Goal: Navigation & Orientation: Find specific page/section

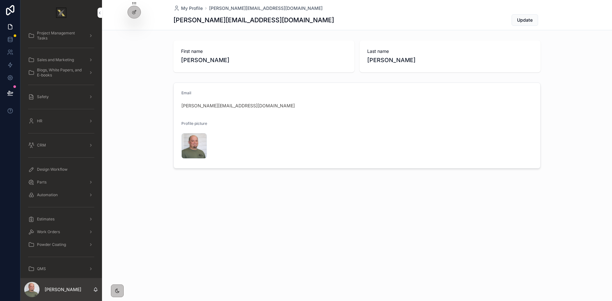
click at [130, 183] on div "My Profile [PERSON_NAME][EMAIL_ADDRESS][DOMAIN_NAME] [PERSON_NAME][EMAIL_ADDRES…" at bounding box center [357, 106] width 510 height 212
click at [136, 90] on div "Email [PERSON_NAME][EMAIL_ADDRESS][DOMAIN_NAME] Profile picture IMG_0058 .png" at bounding box center [357, 125] width 510 height 91
click at [69, 35] on span "Project Management Tasks" at bounding box center [60, 36] width 47 height 10
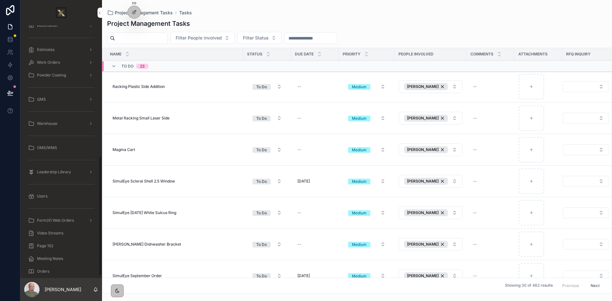
scroll to position [279, 0]
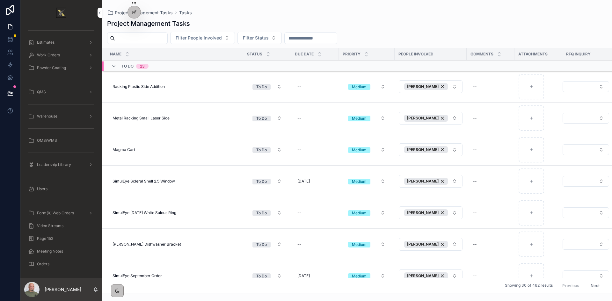
click at [55, 163] on span "Leadership Library" at bounding box center [54, 164] width 34 height 5
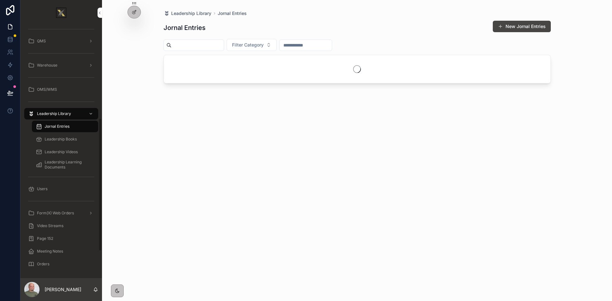
scroll to position [177, 0]
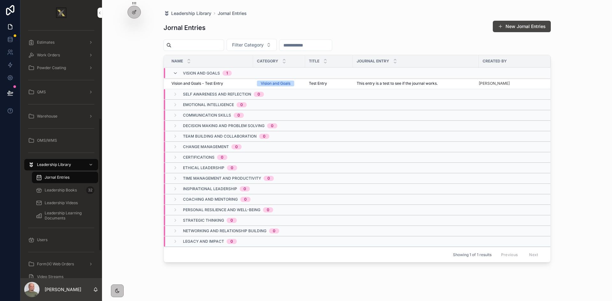
click at [73, 189] on span "Leadership Books" at bounding box center [61, 190] width 32 height 5
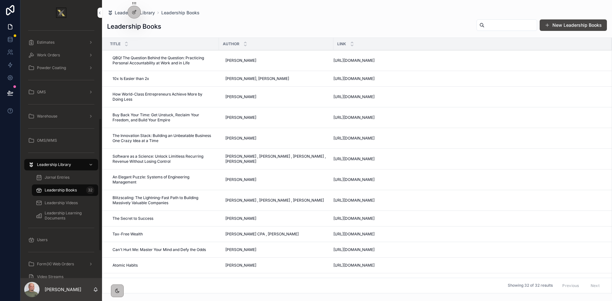
click at [71, 200] on div "Leadership Videos" at bounding box center [65, 203] width 59 height 10
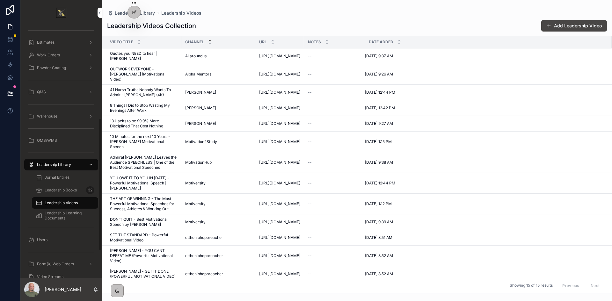
click at [48, 217] on span "Leadership Learning Documents" at bounding box center [68, 216] width 47 height 10
